Goal: Task Accomplishment & Management: Manage account settings

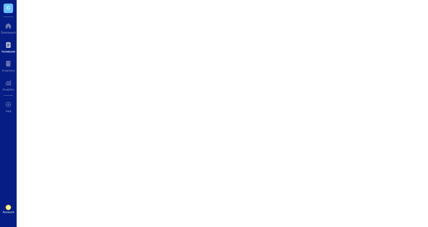
click at [10, 45] on div at bounding box center [8, 45] width 14 height 10
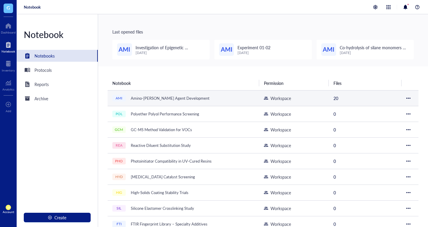
click at [148, 94] on div "Amino-[PERSON_NAME] Agent Development" at bounding box center [170, 98] width 84 height 8
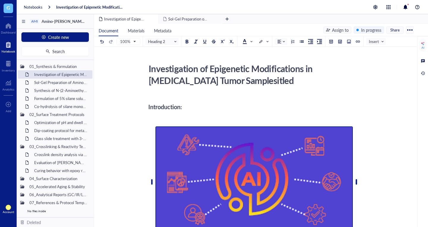
click at [248, 154] on img at bounding box center [253, 181] width 197 height 111
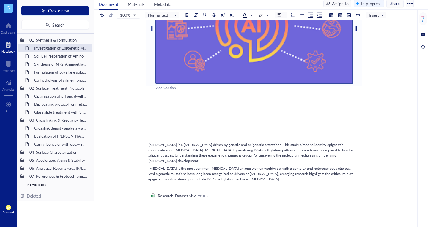
scroll to position [128, 0]
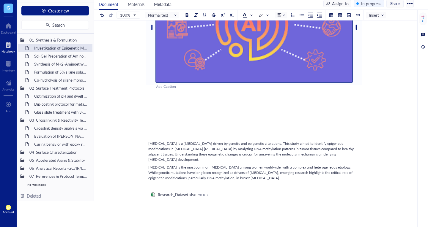
click at [195, 138] on div at bounding box center [253, 121] width 211 height 36
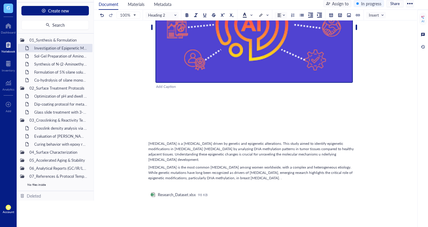
click at [211, 77] on img at bounding box center [253, 27] width 197 height 111
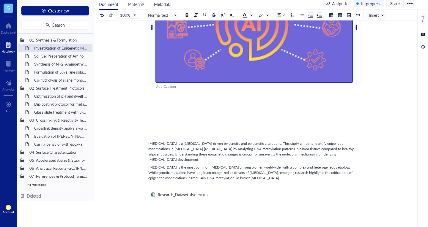
click at [197, 133] on div at bounding box center [253, 121] width 211 height 36
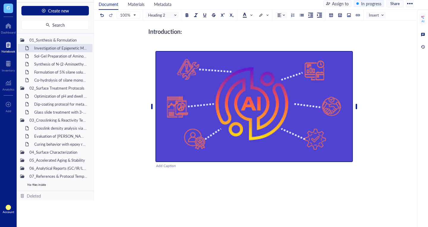
scroll to position [47, 0]
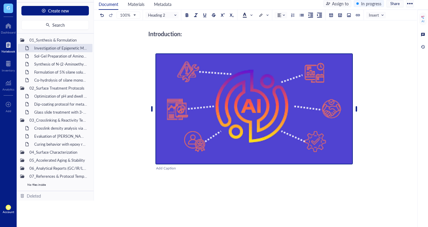
click at [220, 96] on img at bounding box center [253, 108] width 197 height 111
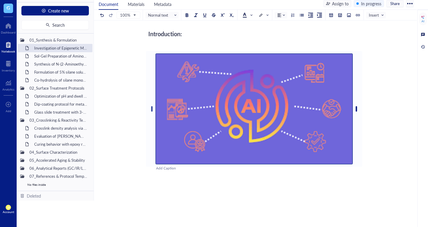
drag, startPoint x: 220, startPoint y: 96, endPoint x: 216, endPoint y: 122, distance: 25.5
click at [216, 122] on img at bounding box center [253, 108] width 197 height 111
